Goal: Information Seeking & Learning: Learn about a topic

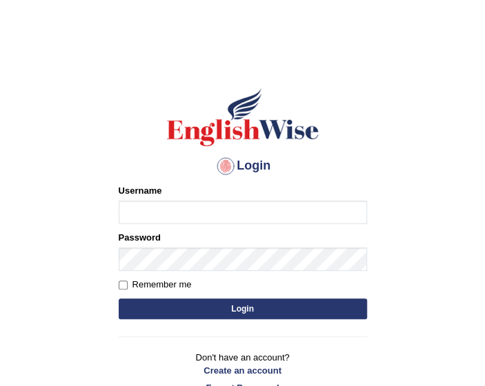
type input "ngawang2019"
click at [148, 308] on button "Login" at bounding box center [243, 309] width 248 height 21
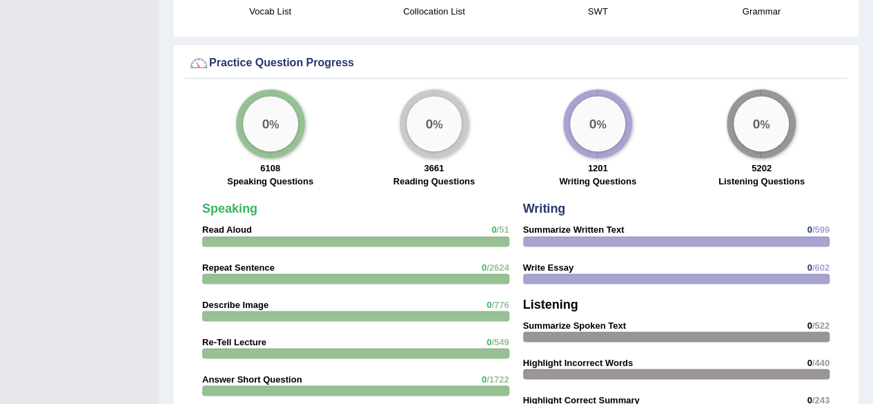
scroll to position [1054, 0]
click at [484, 266] on strong "Write Essay" at bounding box center [548, 266] width 50 height 10
click at [484, 262] on strong "Write Essay" at bounding box center [548, 266] width 50 height 10
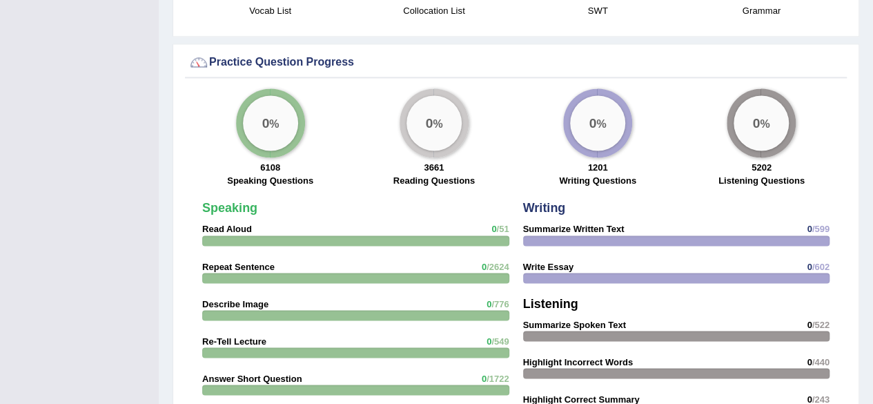
click at [484, 273] on div at bounding box center [676, 278] width 307 height 10
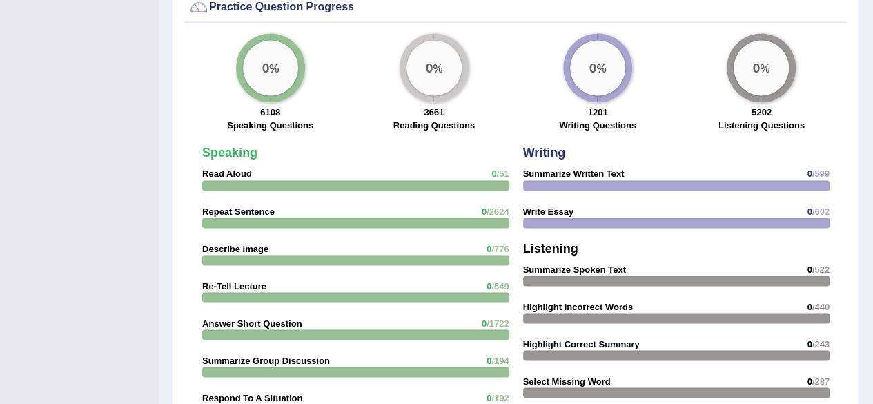
scroll to position [1106, 0]
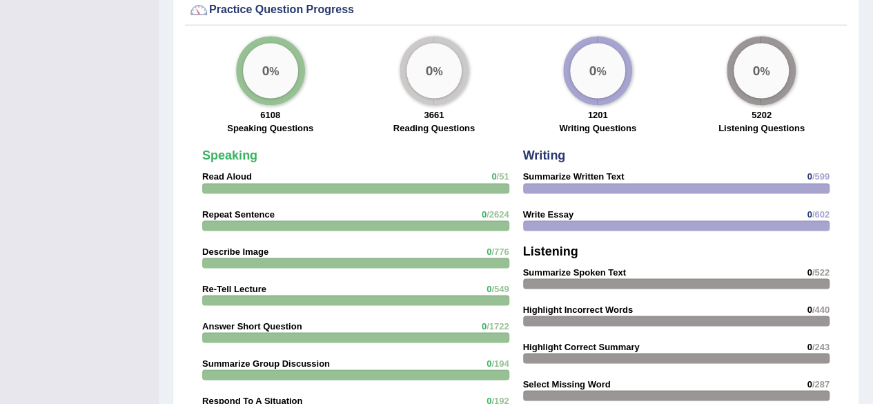
click at [484, 210] on span "/602" at bounding box center [820, 213] width 17 height 10
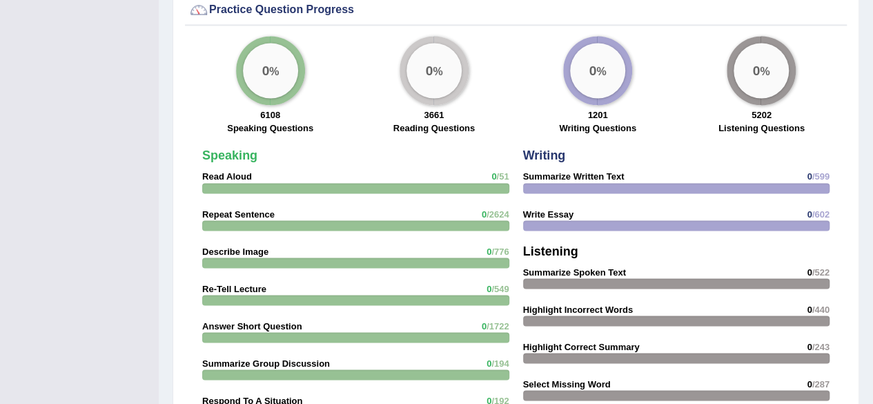
click at [484, 210] on span "/602" at bounding box center [820, 213] width 17 height 10
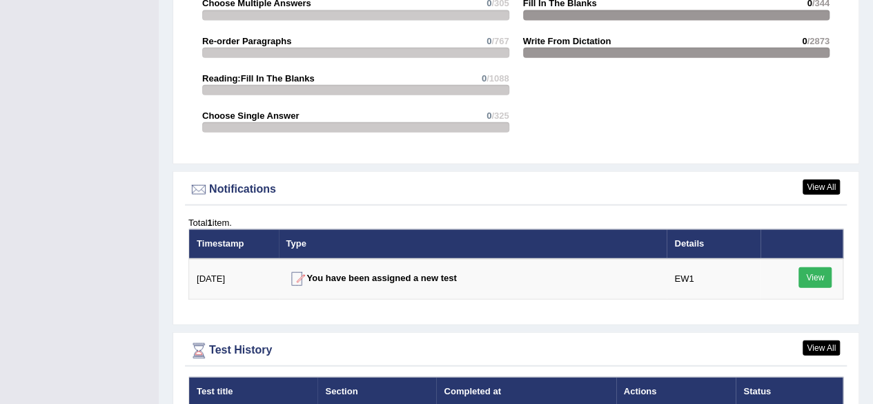
scroll to position [1600, 0]
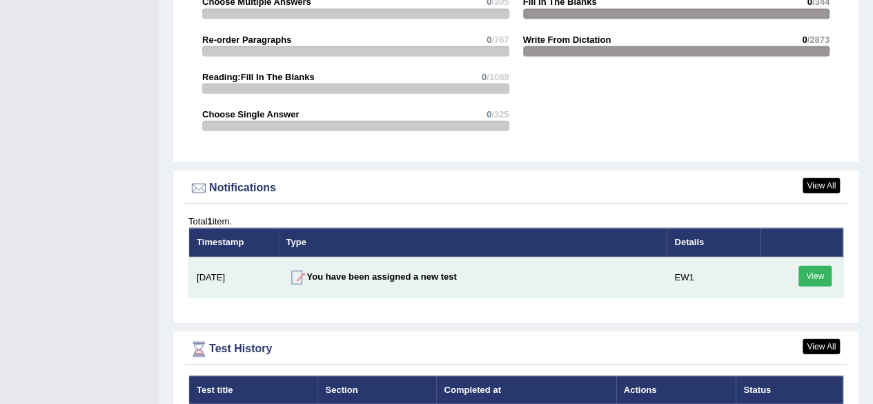
click at [484, 277] on link "View" at bounding box center [814, 276] width 33 height 21
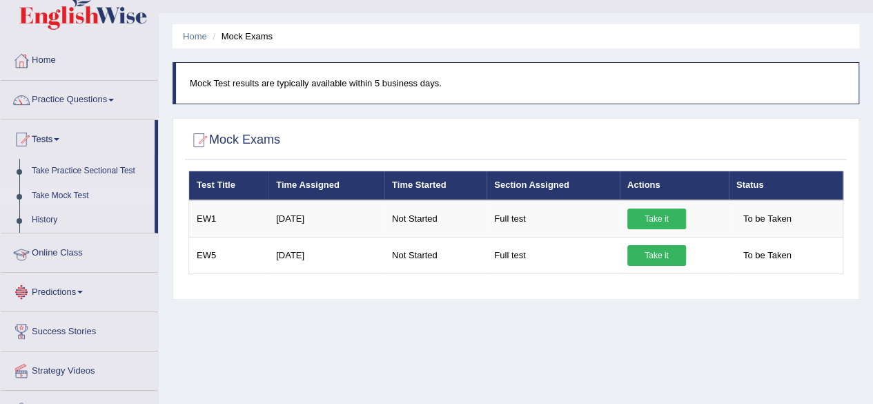
scroll to position [26, 0]
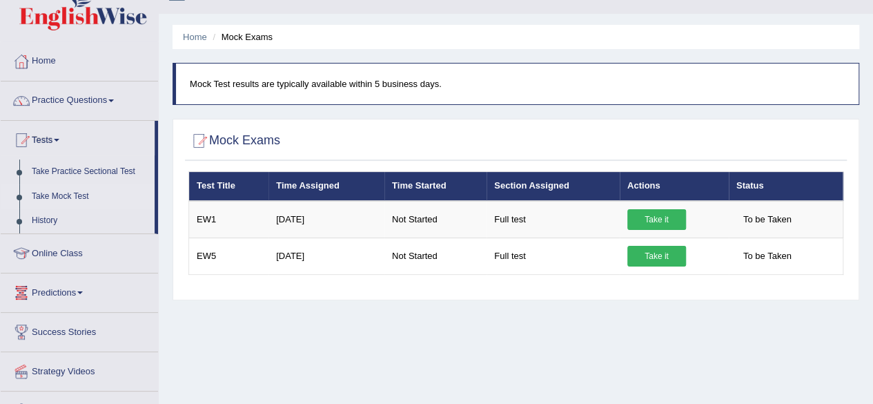
click at [43, 196] on link "Take Mock Test" at bounding box center [90, 196] width 129 height 25
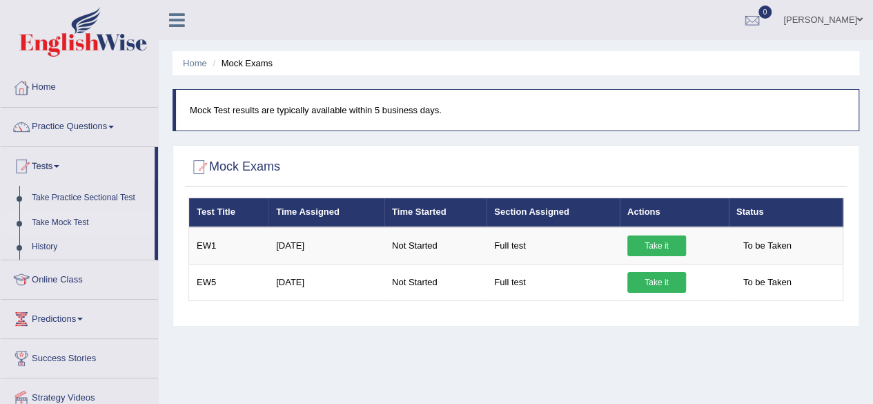
click at [102, 285] on link "Online Class" at bounding box center [79, 277] width 157 height 35
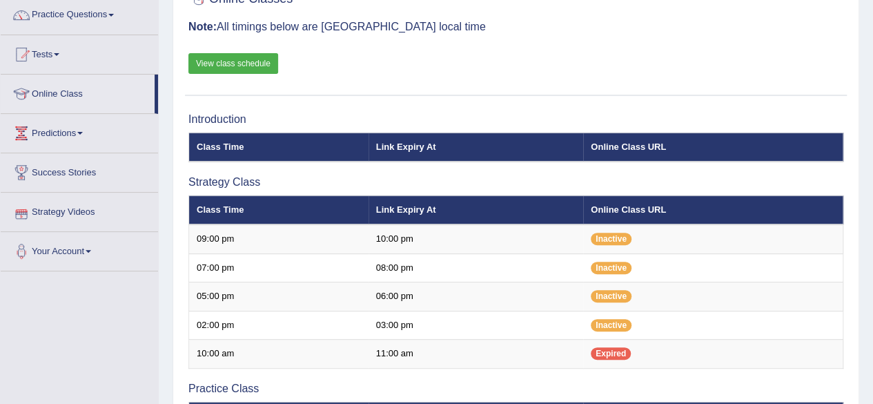
scroll to position [115, 0]
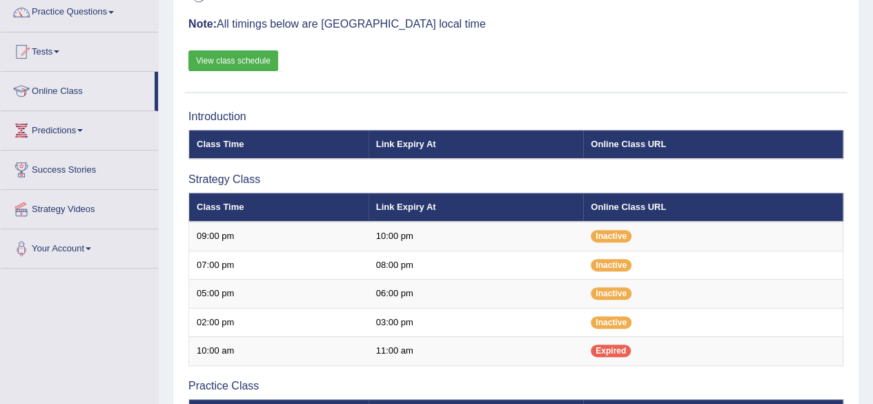
click at [235, 315] on td "02:00 pm" at bounding box center [278, 322] width 179 height 29
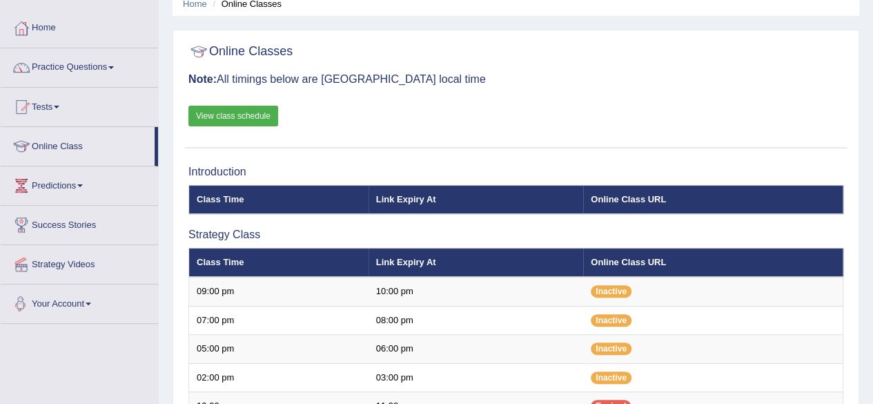
scroll to position [0, 0]
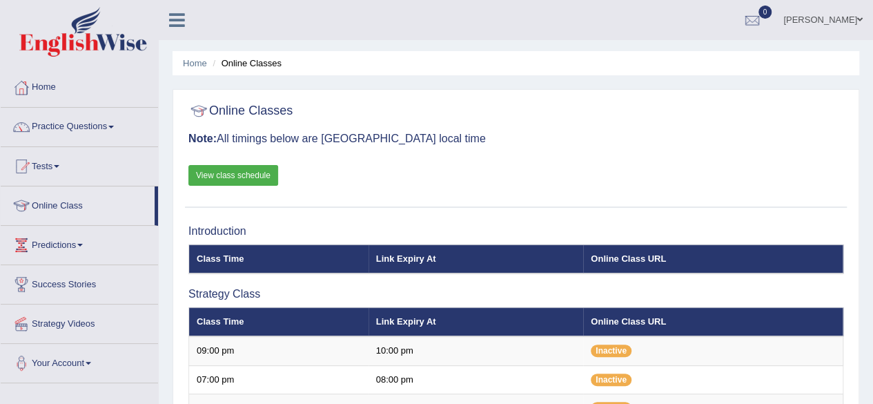
click at [109, 124] on link "Practice Questions" at bounding box center [79, 125] width 157 height 35
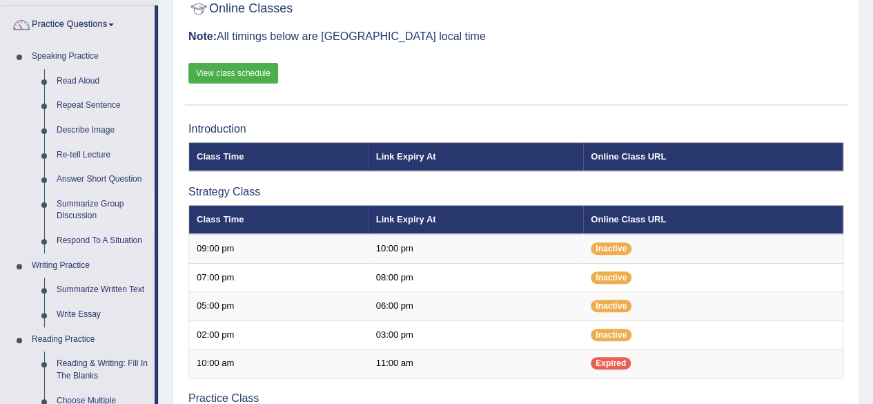
scroll to position [103, 0]
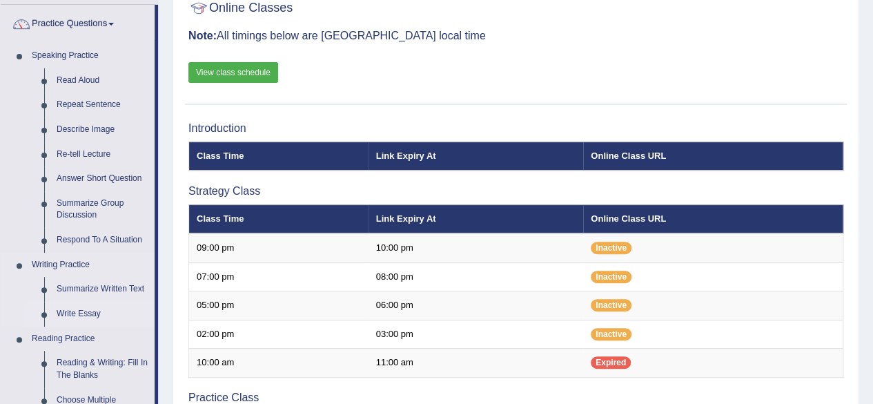
click at [77, 313] on link "Write Essay" at bounding box center [102, 314] width 104 height 25
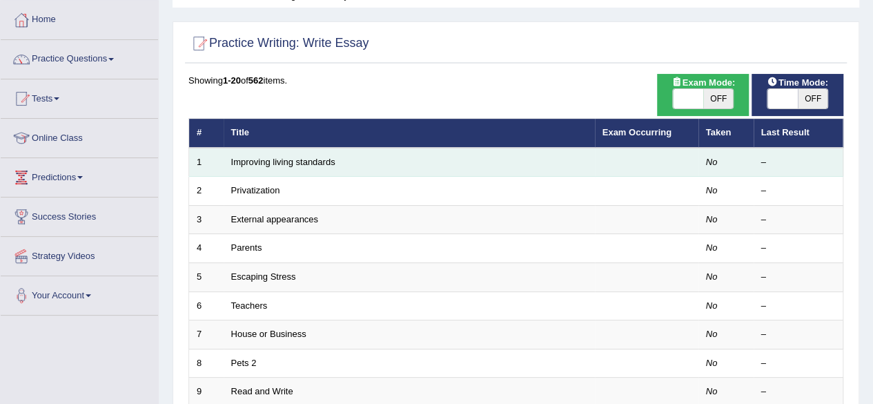
scroll to position [66, 0]
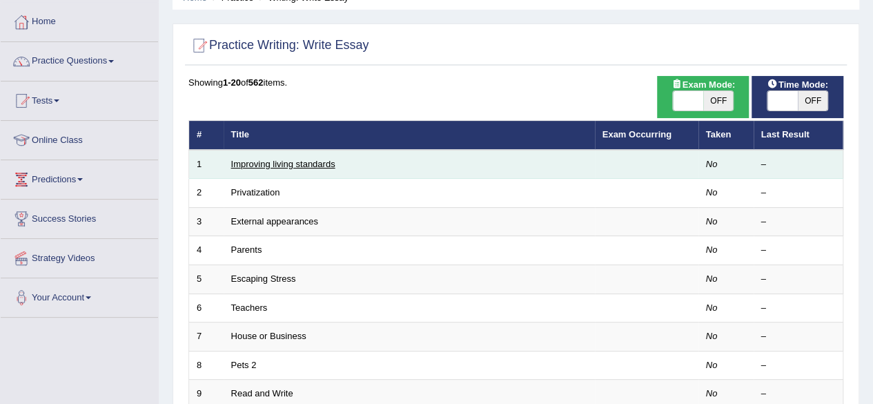
click at [324, 159] on link "Improving living standards" at bounding box center [283, 164] width 104 height 10
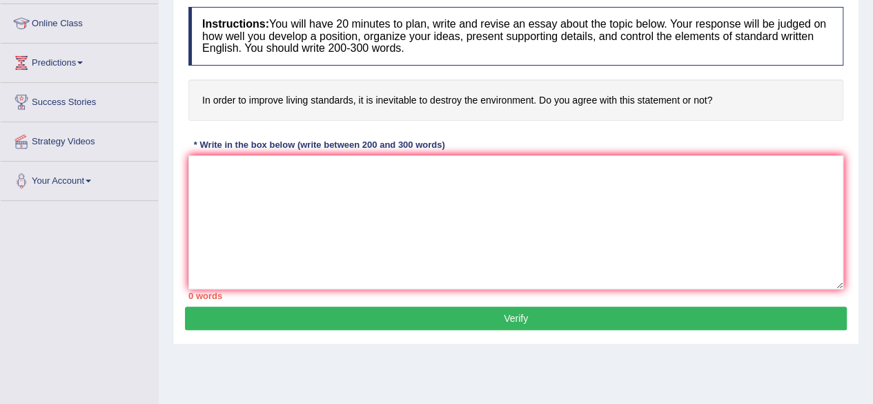
scroll to position [182, 0]
click at [206, 186] on textarea at bounding box center [515, 222] width 655 height 134
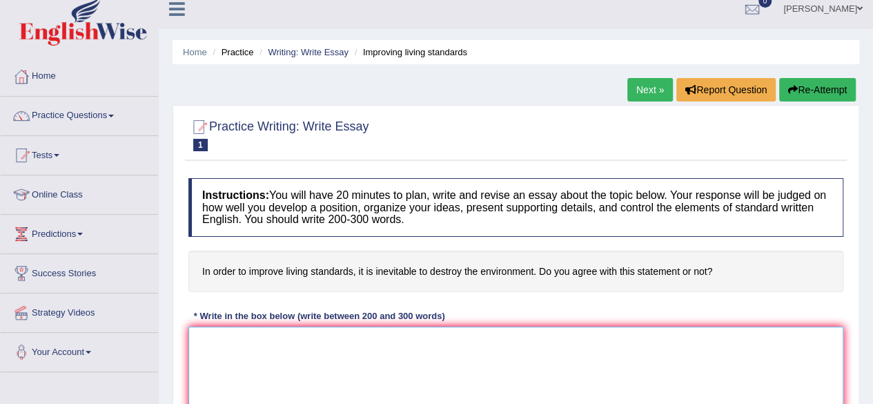
scroll to position [12, 0]
click at [236, 59] on ul "Home Practice Writing: Write Essay Improving living standards" at bounding box center [516, 51] width 687 height 24
click at [302, 53] on link "Writing: Write Essay" at bounding box center [308, 51] width 81 height 10
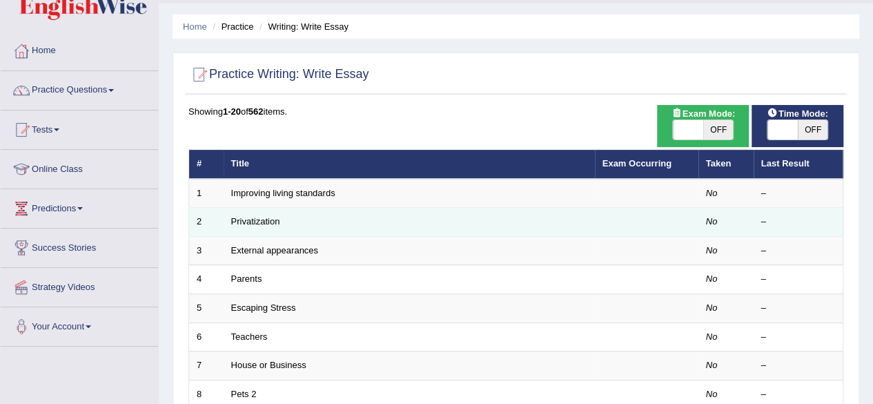
scroll to position [37, 0]
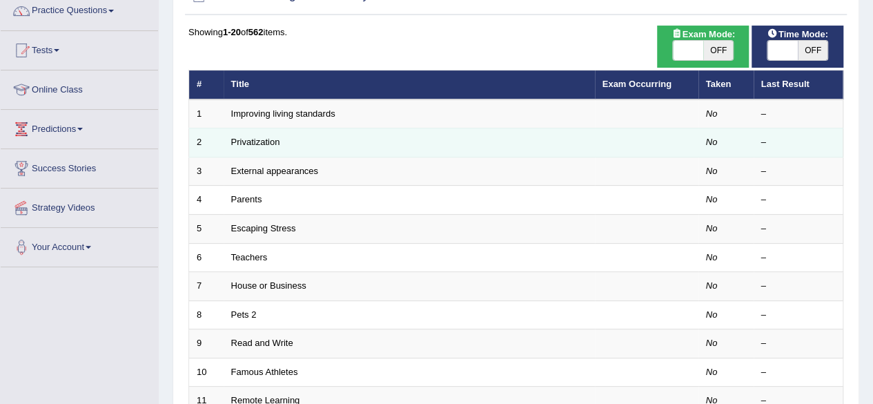
click at [397, 272] on td "House or Business" at bounding box center [409, 286] width 371 height 29
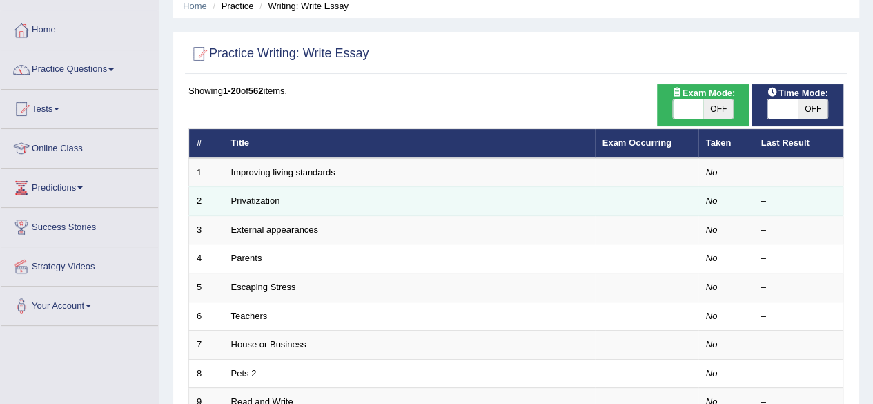
scroll to position [57, 0]
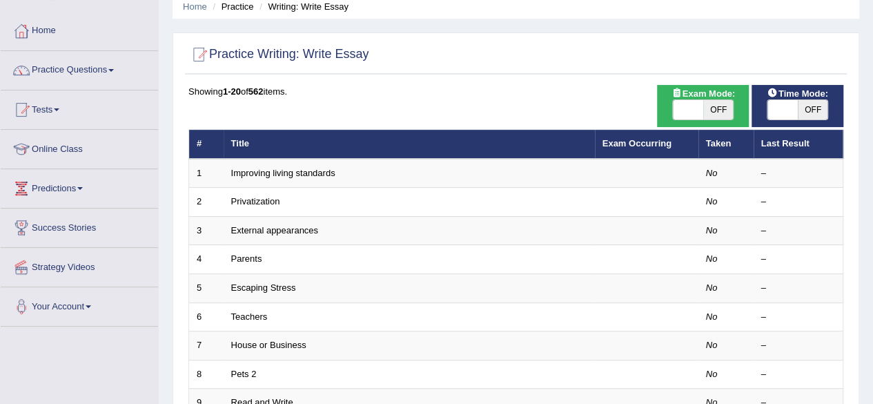
click at [83, 187] on span at bounding box center [80, 188] width 6 height 3
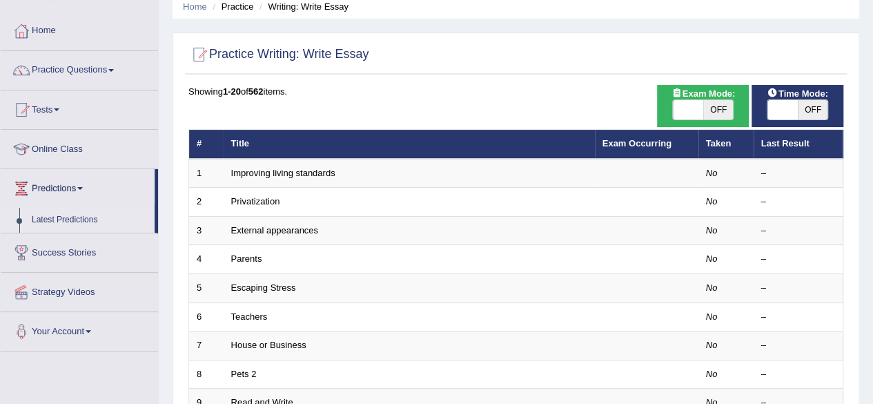
click at [91, 220] on link "Latest Predictions" at bounding box center [90, 220] width 129 height 25
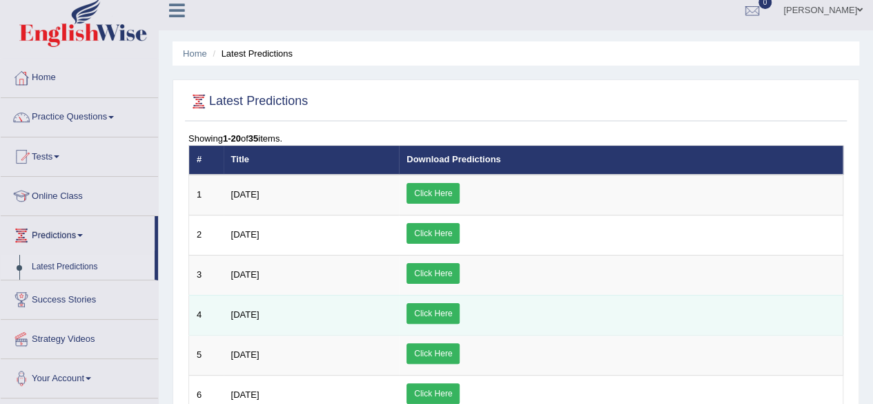
scroll to position [9, 0]
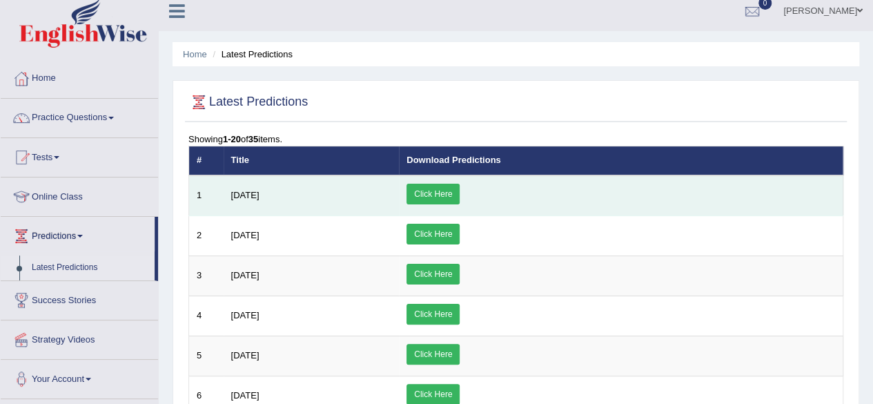
click at [460, 198] on link "Click Here" at bounding box center [432, 194] width 53 height 21
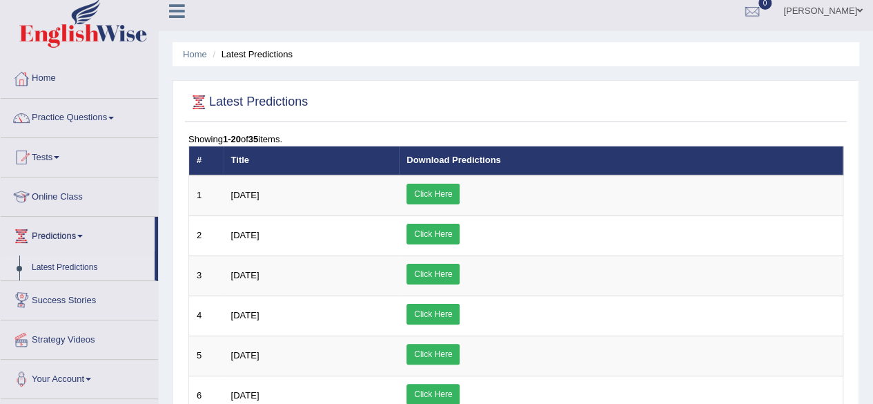
click at [95, 304] on link "Success Stories" at bounding box center [79, 298] width 157 height 35
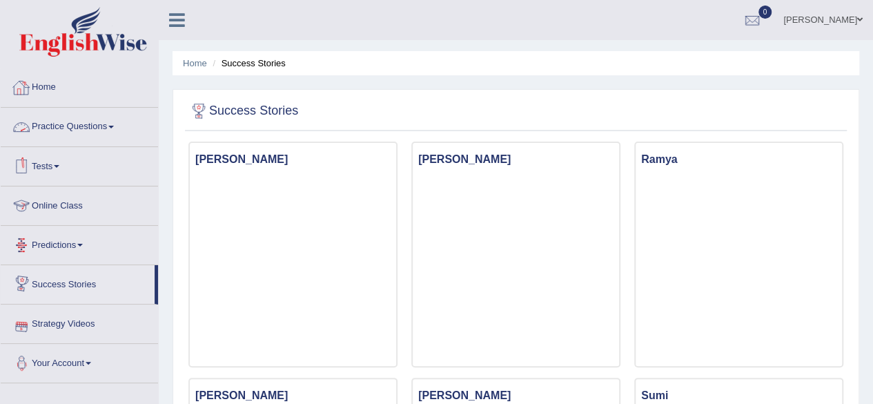
click at [70, 90] on link "Home" at bounding box center [79, 85] width 157 height 35
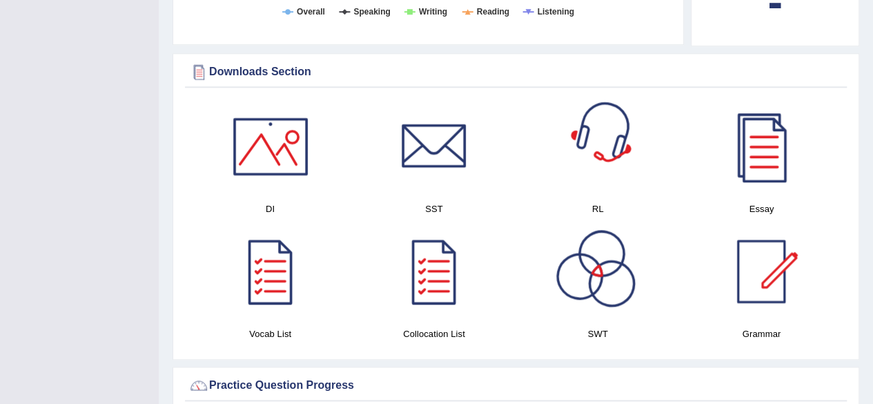
scroll to position [643, 0]
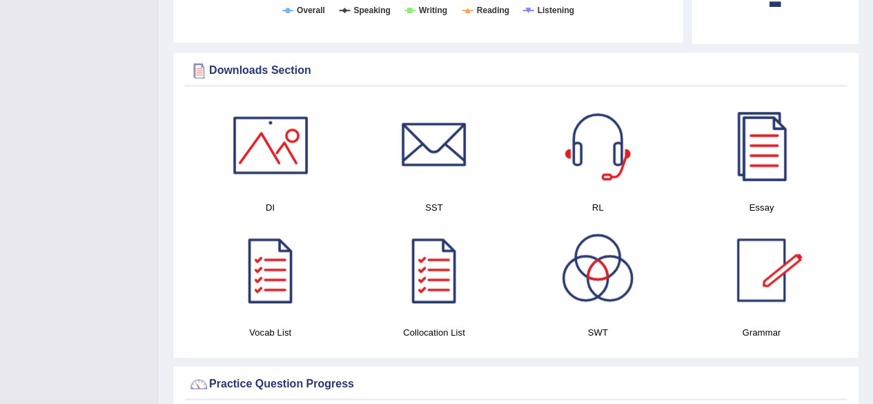
click at [784, 155] on div at bounding box center [761, 145] width 97 height 97
